Goal: Navigation & Orientation: Find specific page/section

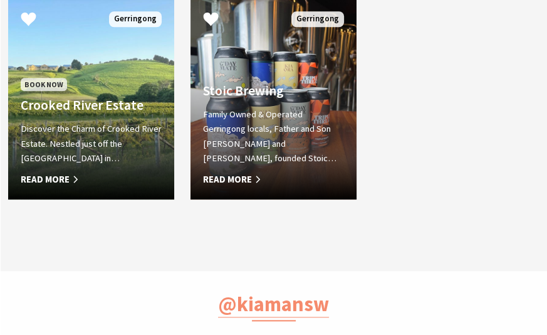
scroll to position [447, 563]
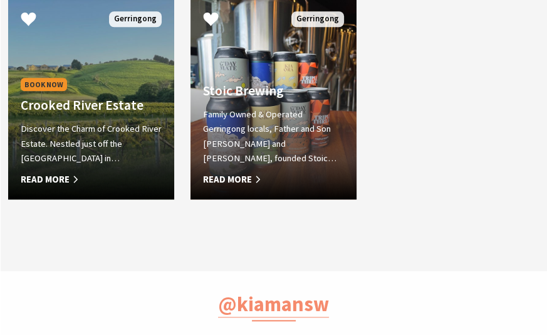
click at [59, 179] on span "Read More" at bounding box center [91, 179] width 141 height 15
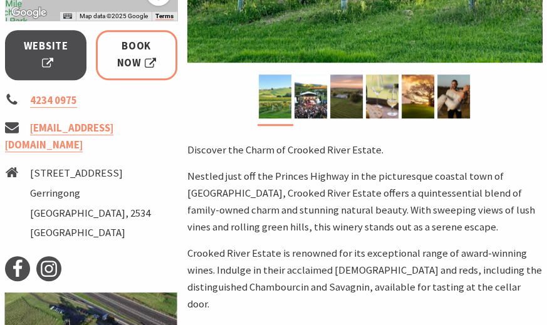
scroll to position [501, 0]
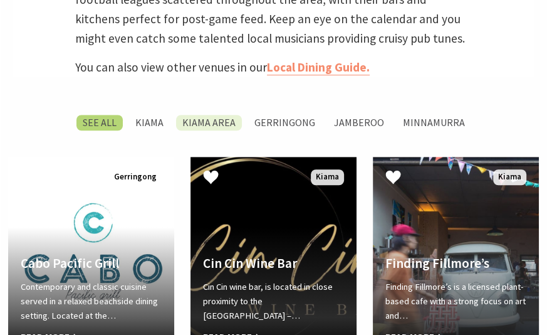
scroll to position [501, 0]
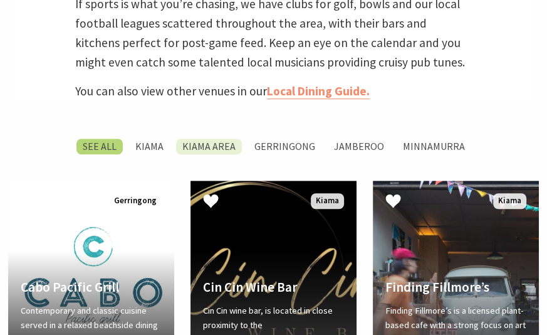
click at [196, 147] on label "Kiama Area" at bounding box center [209, 147] width 66 height 16
click at [0, 0] on input "Kiama Area" at bounding box center [0, 0] width 0 height 0
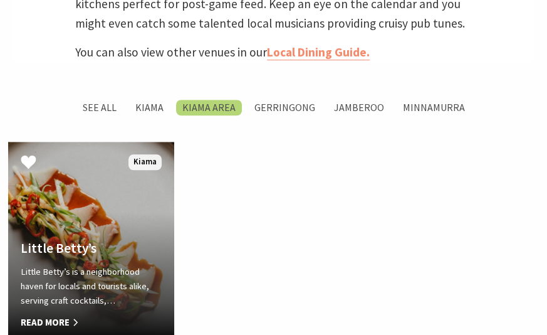
scroll to position [515, 0]
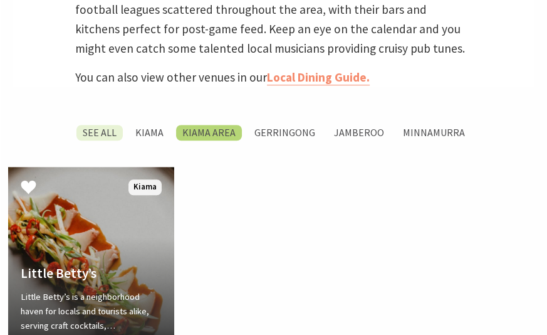
click at [104, 132] on label "SEE All" at bounding box center [99, 133] width 46 height 16
click at [0, 0] on input "SEE All" at bounding box center [0, 0] width 0 height 0
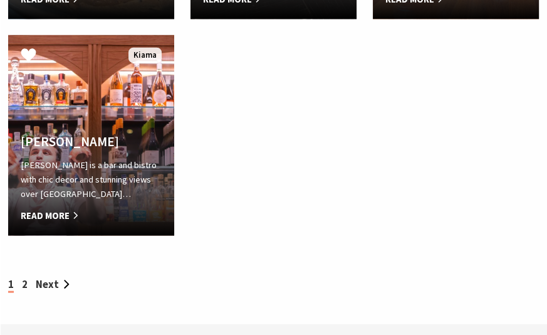
scroll to position [1769, 0]
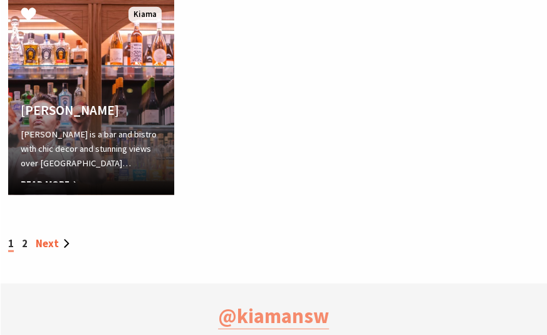
click at [53, 250] on link "Next" at bounding box center [53, 243] width 34 height 13
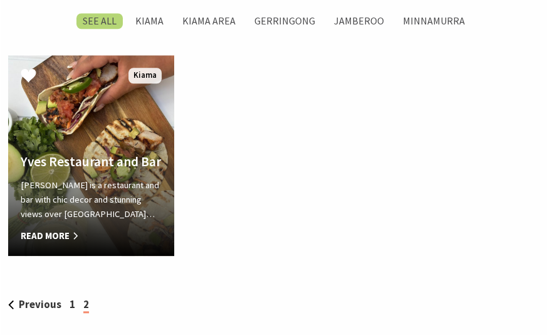
scroll to position [432, 563]
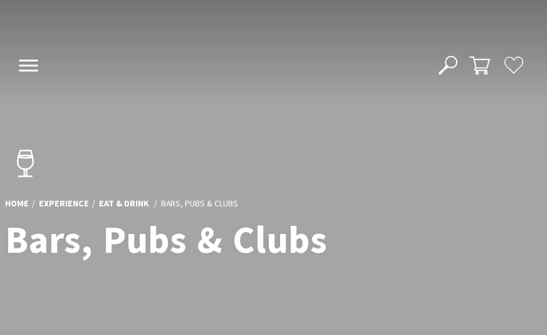
scroll to position [1769, 0]
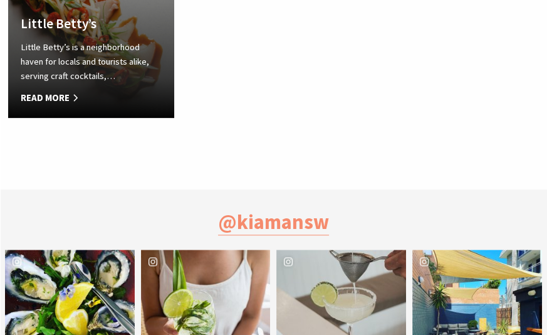
scroll to position [432, 563]
